Goal: Task Accomplishment & Management: Manage account settings

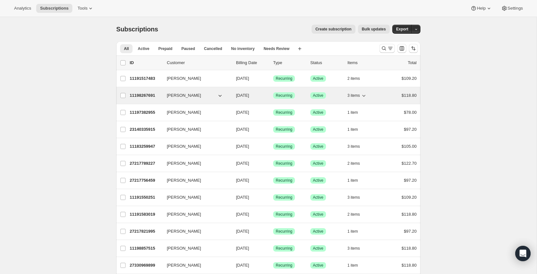
click at [144, 95] on p "11198267691" at bounding box center [146, 95] width 32 height 6
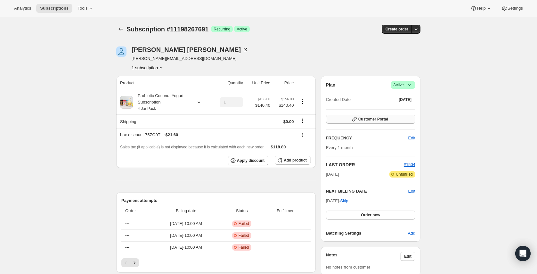
click at [357, 121] on icon "button" at bounding box center [355, 119] width 6 height 6
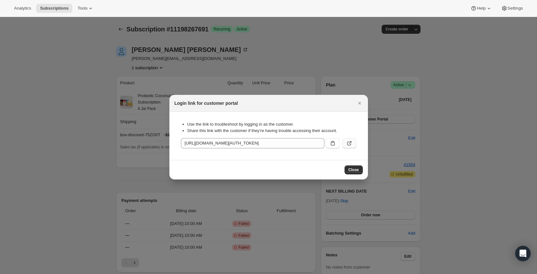
click at [345, 142] on button ":rc4:" at bounding box center [350, 143] width 14 height 10
click at [348, 139] on button ":rc4:" at bounding box center [350, 143] width 14 height 10
click at [351, 144] on icon ":rc4:" at bounding box center [349, 143] width 6 height 6
drag, startPoint x: 359, startPoint y: 101, endPoint x: 304, endPoint y: 102, distance: 54.8
click at [358, 101] on icon "Close" at bounding box center [360, 103] width 6 height 6
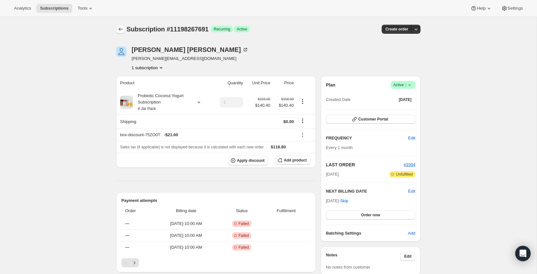
click at [119, 29] on icon "Subscriptions" at bounding box center [121, 29] width 6 height 6
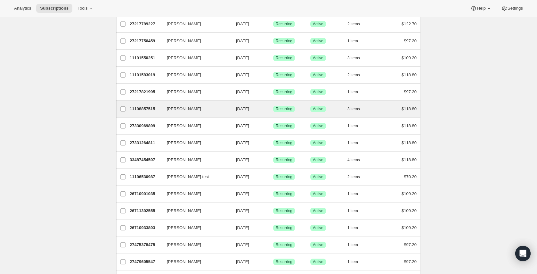
scroll to position [142, 0]
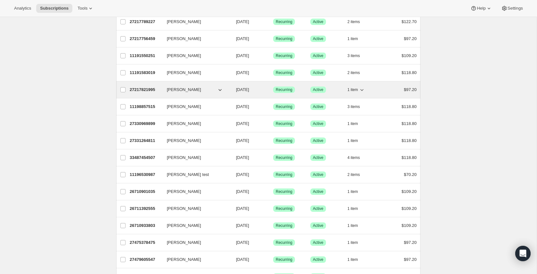
click at [139, 92] on p "27217821995" at bounding box center [146, 90] width 32 height 6
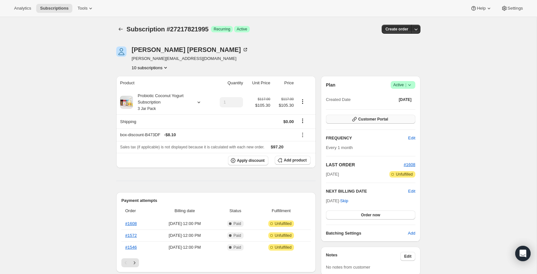
click at [378, 120] on span "Customer Portal" at bounding box center [374, 119] width 30 height 5
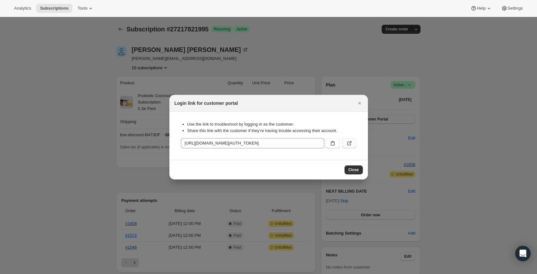
click at [353, 142] on button ":rq8:" at bounding box center [350, 143] width 14 height 10
click at [360, 103] on icon "Close" at bounding box center [360, 103] width 6 height 6
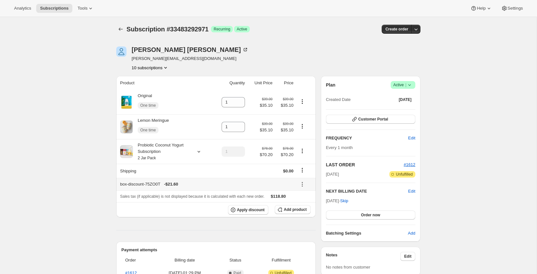
click at [302, 186] on icon at bounding box center [302, 184] width 6 height 6
click at [308, 211] on span "Remove" at bounding box center [304, 208] width 15 height 6
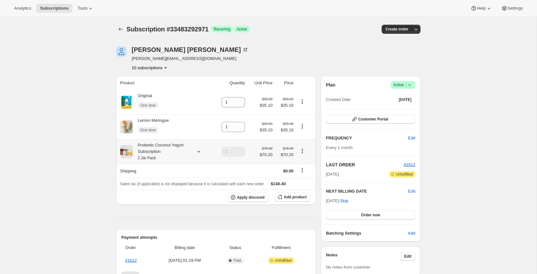
click at [171, 144] on div "Probiotic Coconut Yogurt Subscription 2 Jar Pack" at bounding box center [162, 151] width 58 height 19
click at [162, 204] on button "Edit box" at bounding box center [161, 207] width 54 height 9
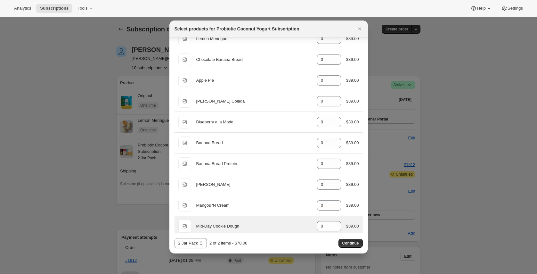
scroll to position [171, 0]
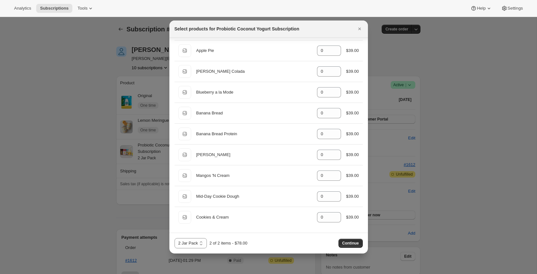
click at [352, 239] on button "Continue" at bounding box center [351, 243] width 24 height 9
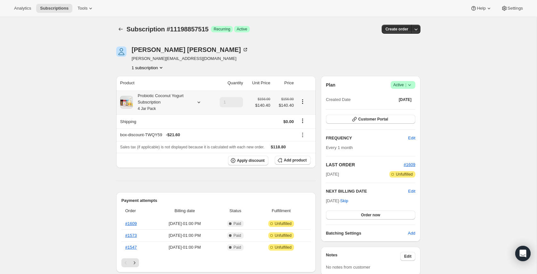
click at [171, 101] on div "Probiotic Coconut Yogurt Subscription 4 Jar Pack" at bounding box center [162, 102] width 58 height 19
click at [303, 136] on icon at bounding box center [303, 135] width 6 height 6
click at [300, 147] on span "Edit" at bounding box center [300, 147] width 7 height 5
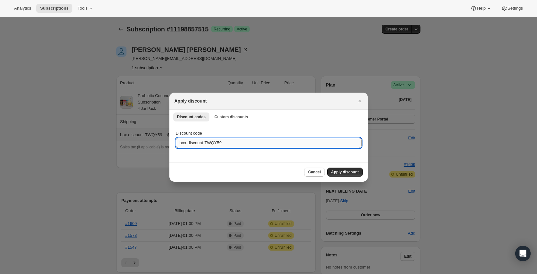
click at [242, 141] on input "box-discount-TWQY59" at bounding box center [269, 143] width 186 height 10
paste input "75ZO0T"
type input "box-discount-75ZO0T"
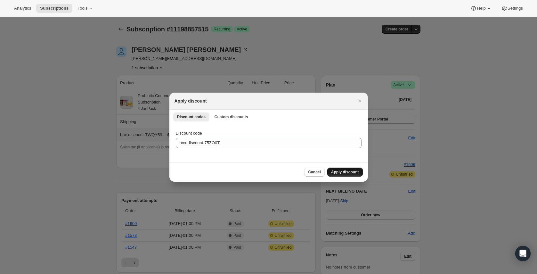
click at [339, 172] on span "Apply discount" at bounding box center [345, 172] width 28 height 5
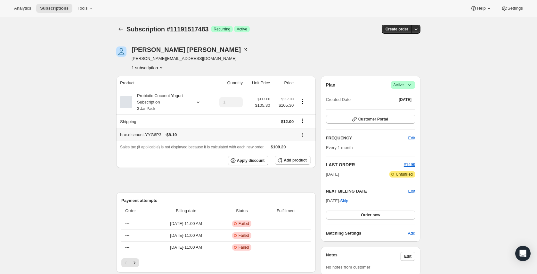
click at [304, 135] on icon at bounding box center [303, 135] width 6 height 6
click at [303, 149] on span "Edit" at bounding box center [300, 147] width 7 height 5
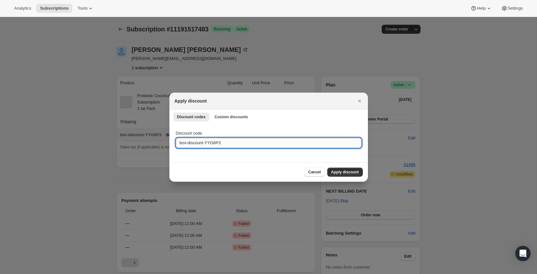
click at [222, 146] on input "box-discount-YYG6P3" at bounding box center [269, 143] width 186 height 10
paste input "B473DF"
type input "box-discount-B473DF"
click at [333, 175] on button "Apply discount" at bounding box center [346, 172] width 36 height 9
